Goal: Check status

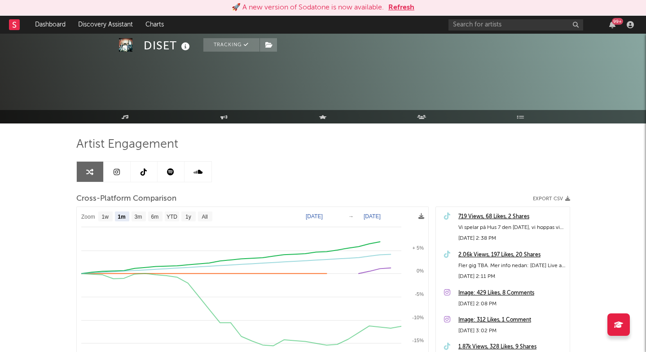
select select "1m"
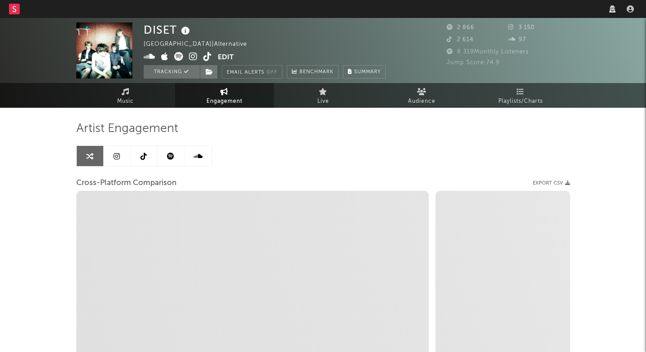
select select "1w"
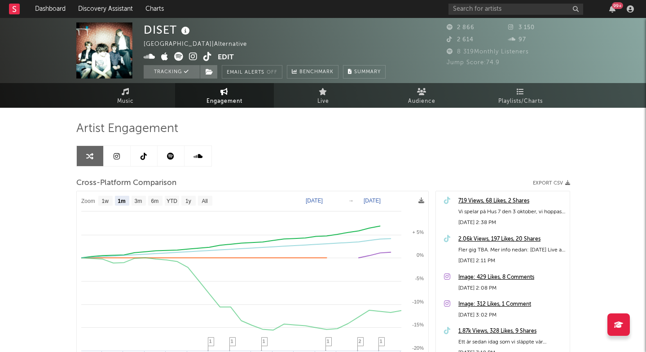
select select "1m"
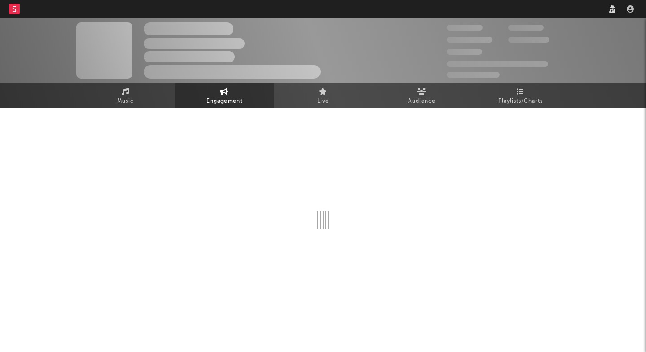
select select "1w"
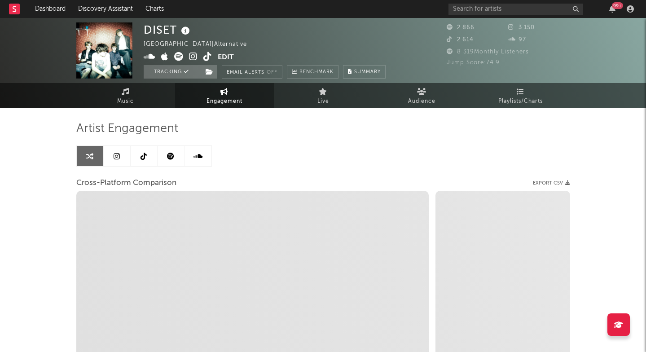
select select "1m"
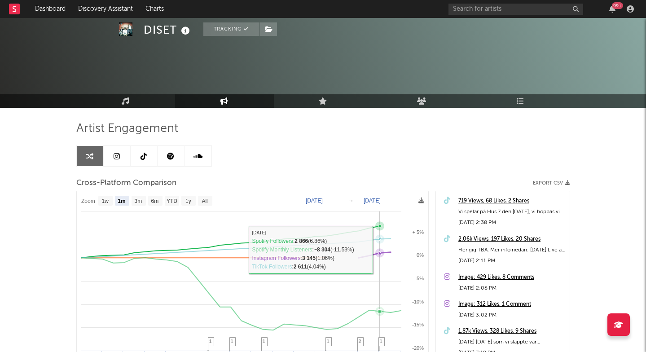
scroll to position [102, 0]
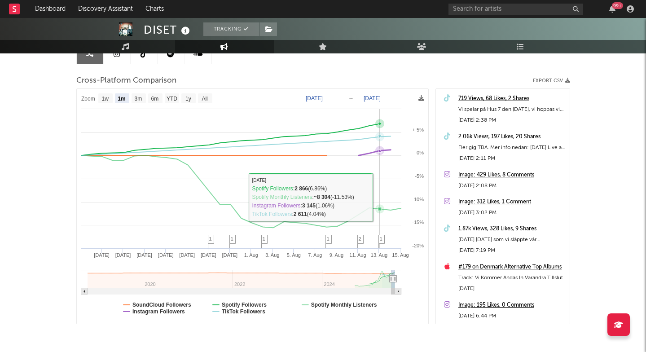
click at [378, 245] on rect at bounding box center [252, 206] width 351 height 235
